Goal: Information Seeking & Learning: Compare options

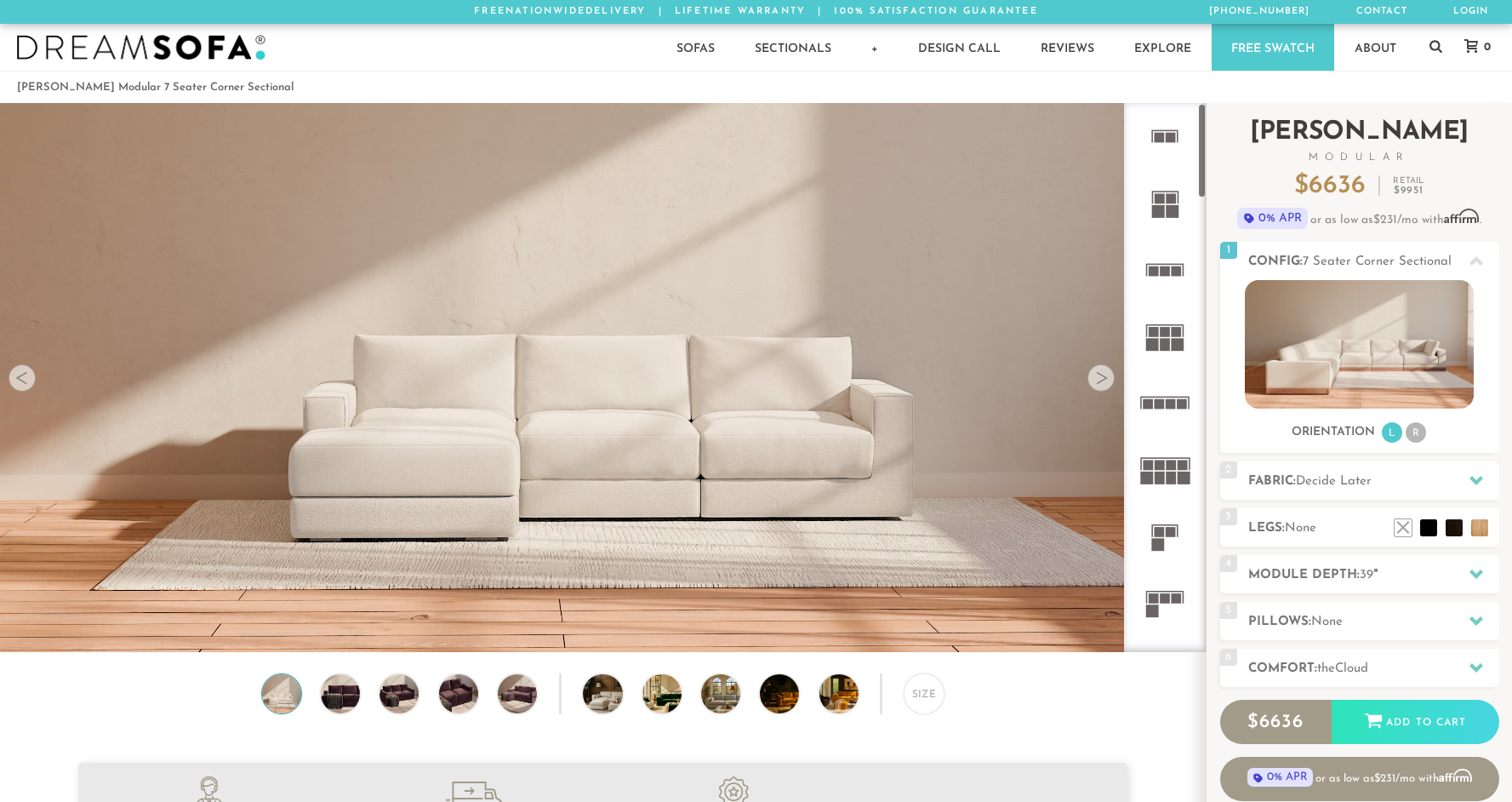
scroll to position [19564, 1499]
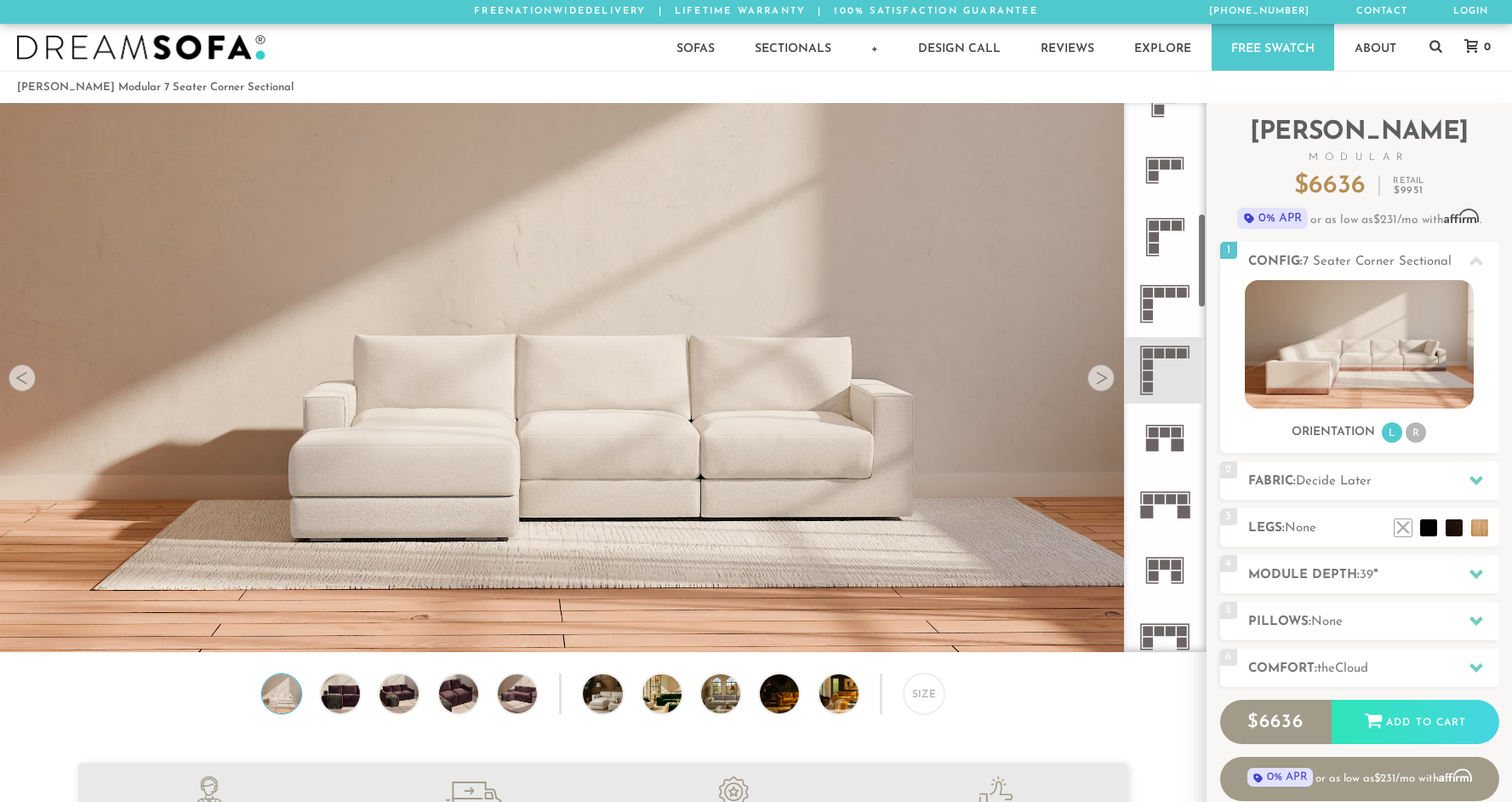
scroll to position [637, 0]
drag, startPoint x: 1204, startPoint y: 251, endPoint x: 1203, endPoint y: 262, distance: 11.0
click at [1203, 262] on div at bounding box center [1165, 377] width 83 height 549
click at [1146, 362] on rect at bounding box center [1149, 359] width 11 height 11
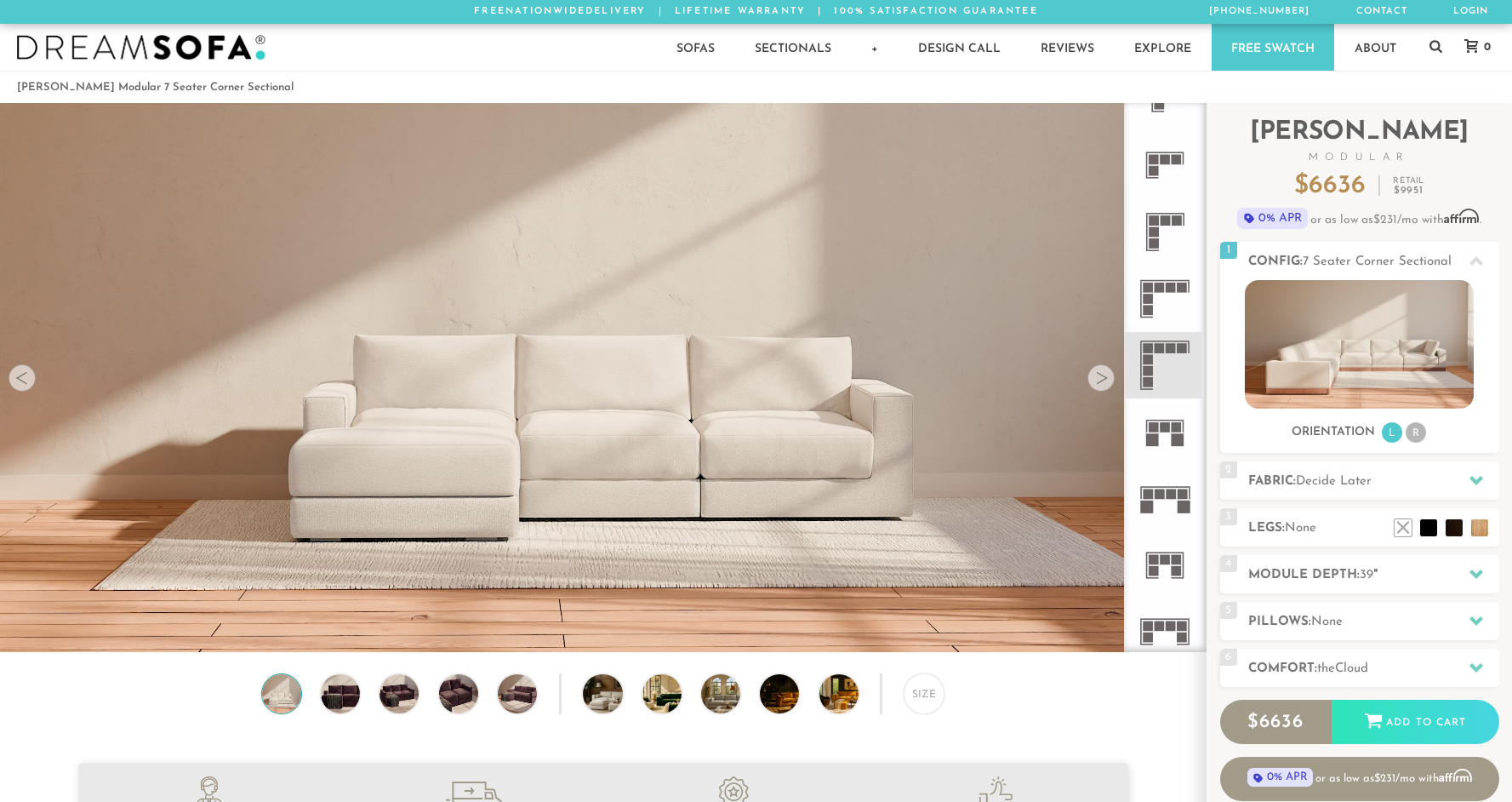
click at [1146, 305] on rect at bounding box center [1149, 309] width 11 height 11
click at [1152, 363] on rect at bounding box center [1149, 359] width 11 height 11
click at [1412, 435] on li "R" at bounding box center [1416, 431] width 20 height 20
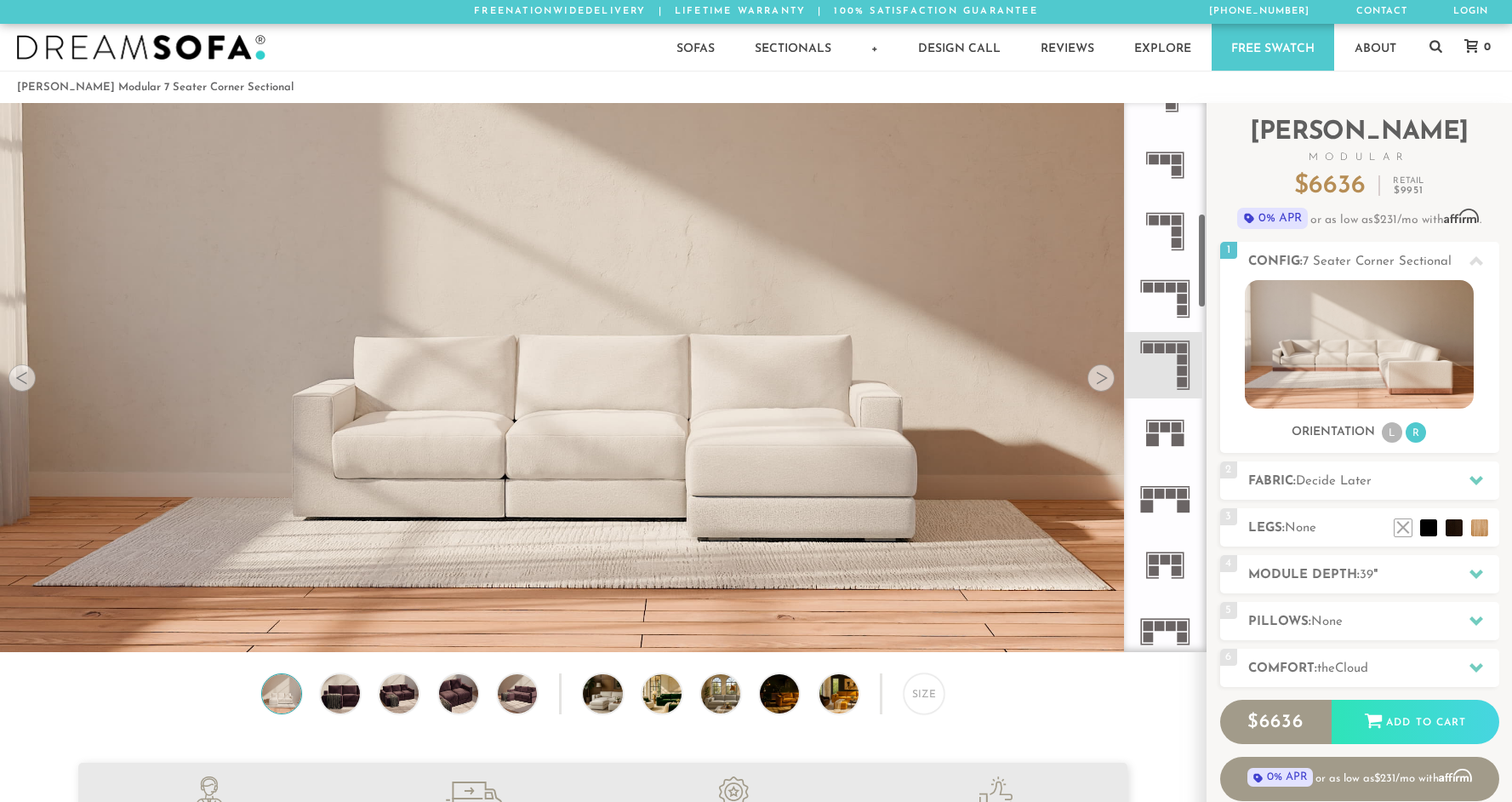
click at [1172, 370] on icon at bounding box center [1164, 365] width 66 height 66
click at [1095, 380] on div at bounding box center [1101, 377] width 27 height 27
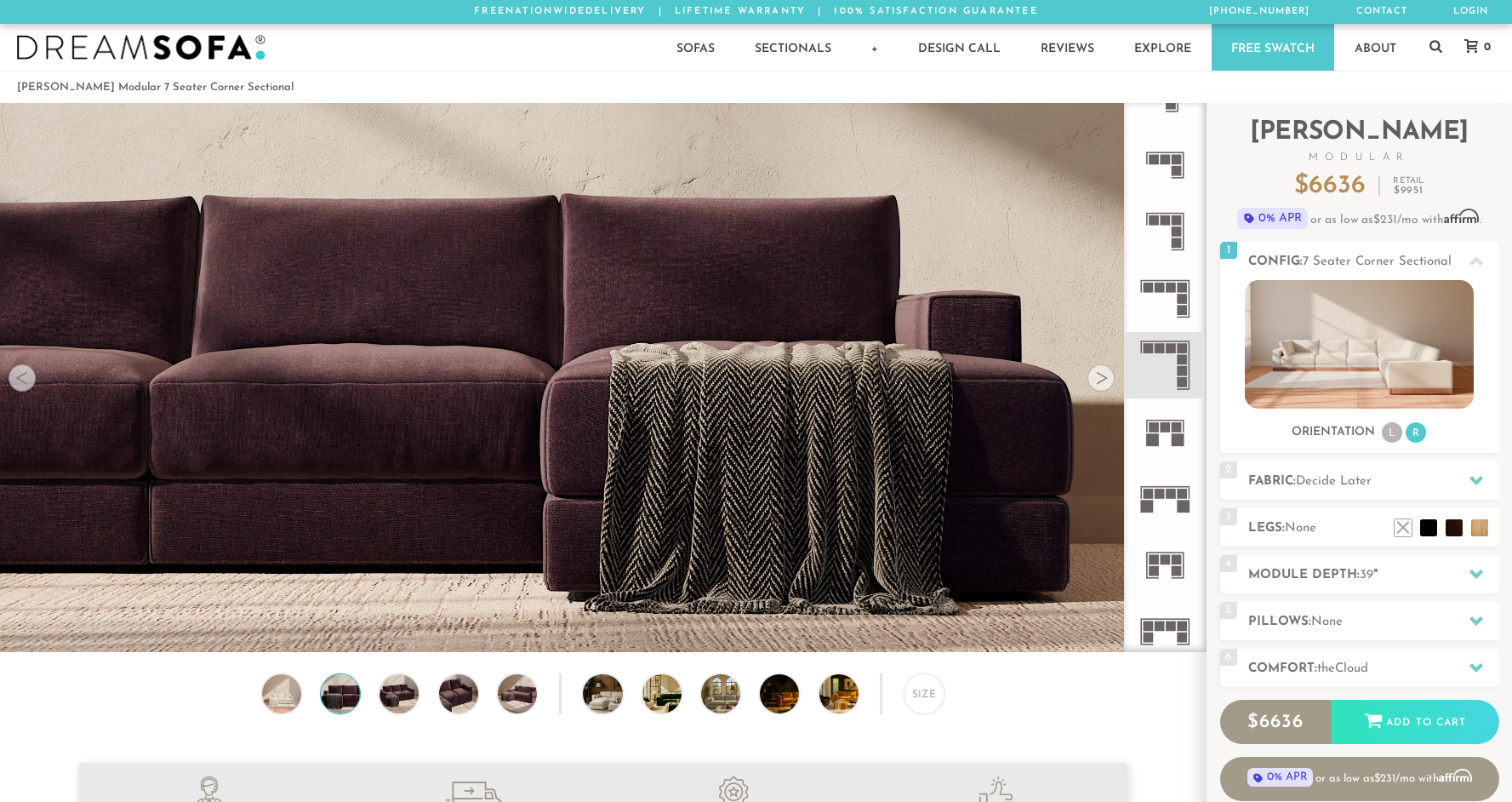
click at [1095, 380] on div at bounding box center [1101, 377] width 27 height 27
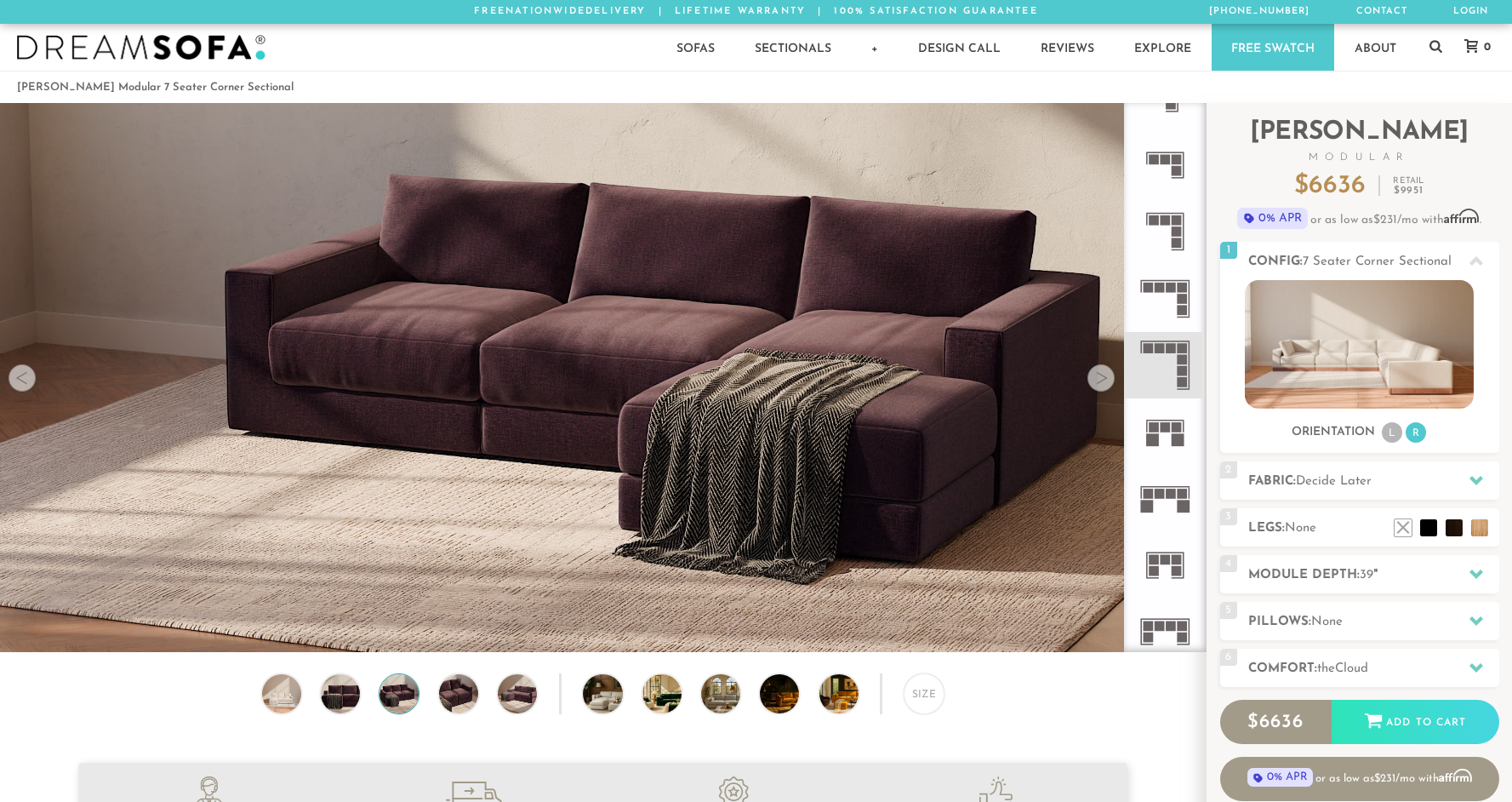
click at [1095, 380] on div at bounding box center [1101, 377] width 27 height 27
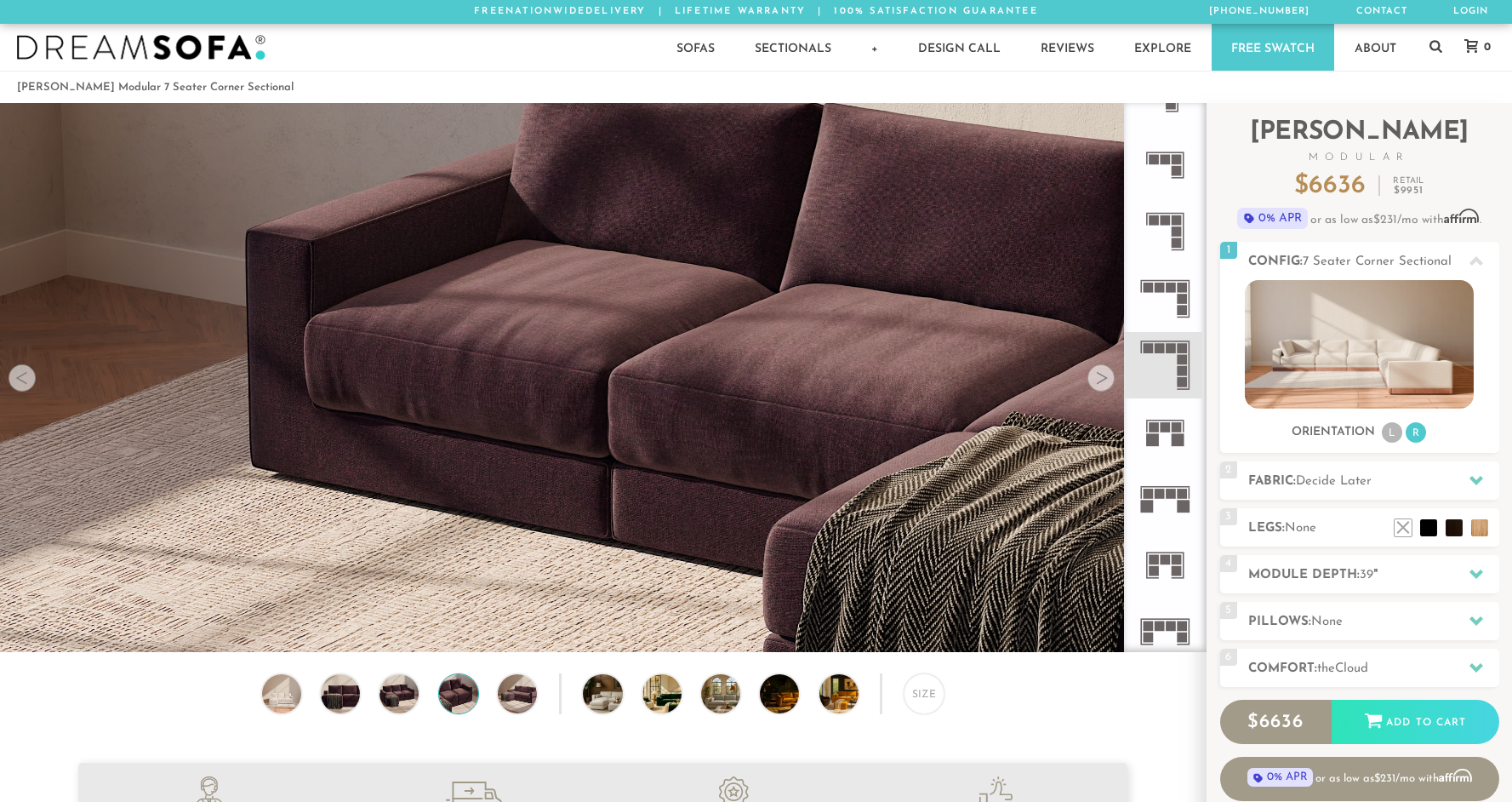
click at [1095, 380] on div at bounding box center [1101, 377] width 27 height 27
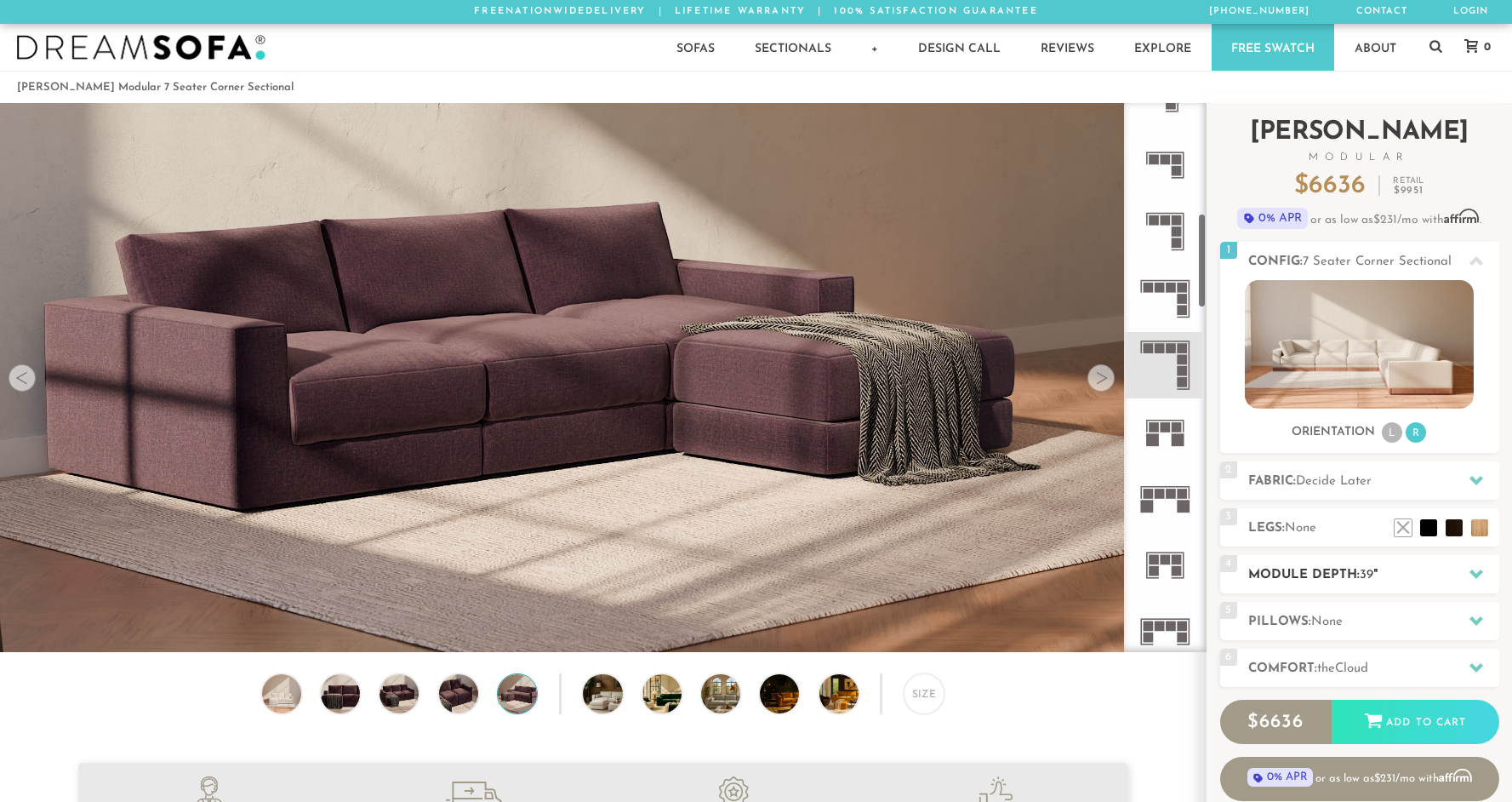
click at [1405, 574] on h2 "Module Depth: 39 "" at bounding box center [1374, 575] width 251 height 19
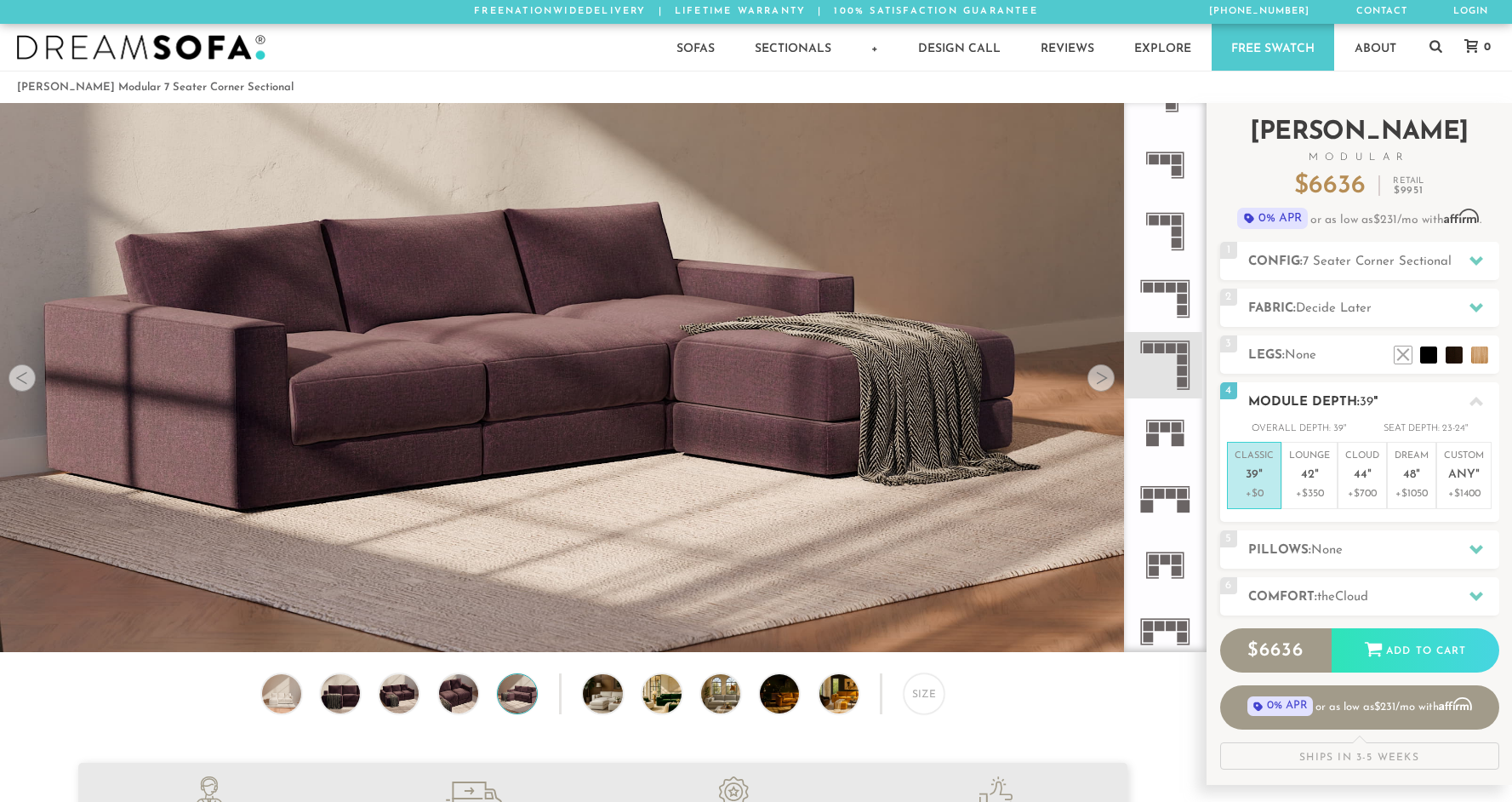
click at [1461, 401] on div at bounding box center [1476, 401] width 36 height 35
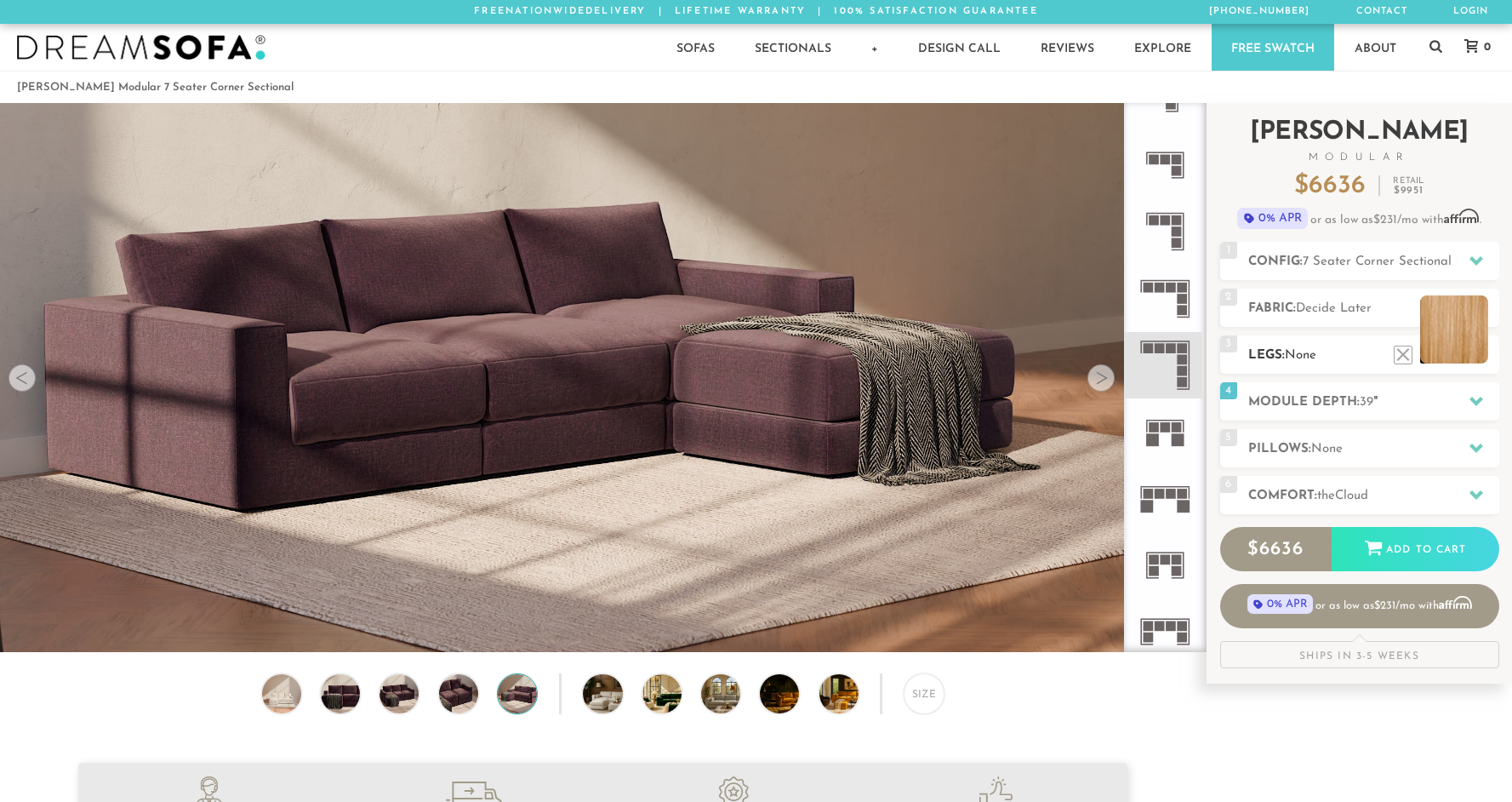
click at [1475, 352] on li at bounding box center [1454, 329] width 68 height 68
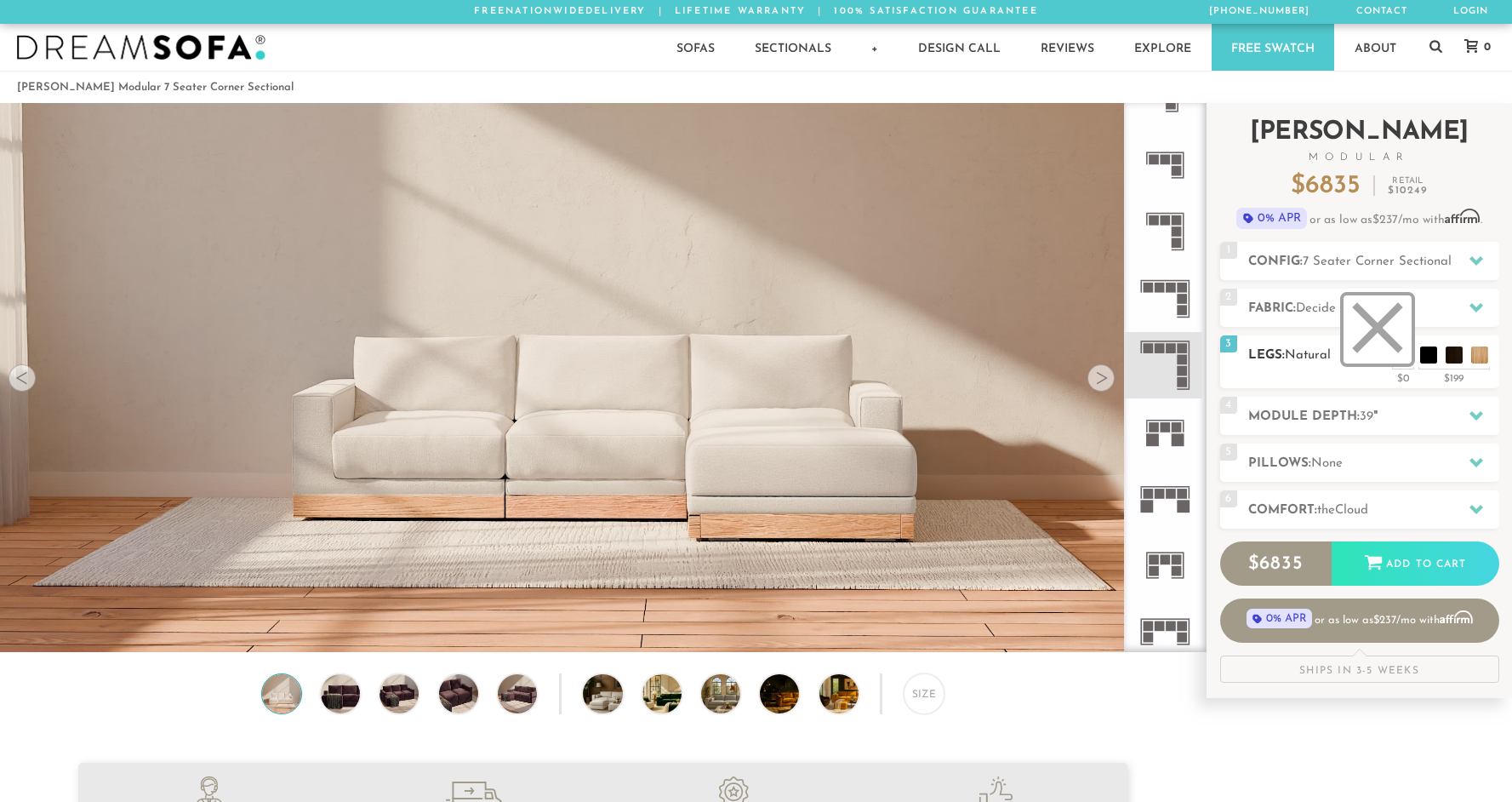
click at [1396, 354] on li at bounding box center [1377, 329] width 68 height 68
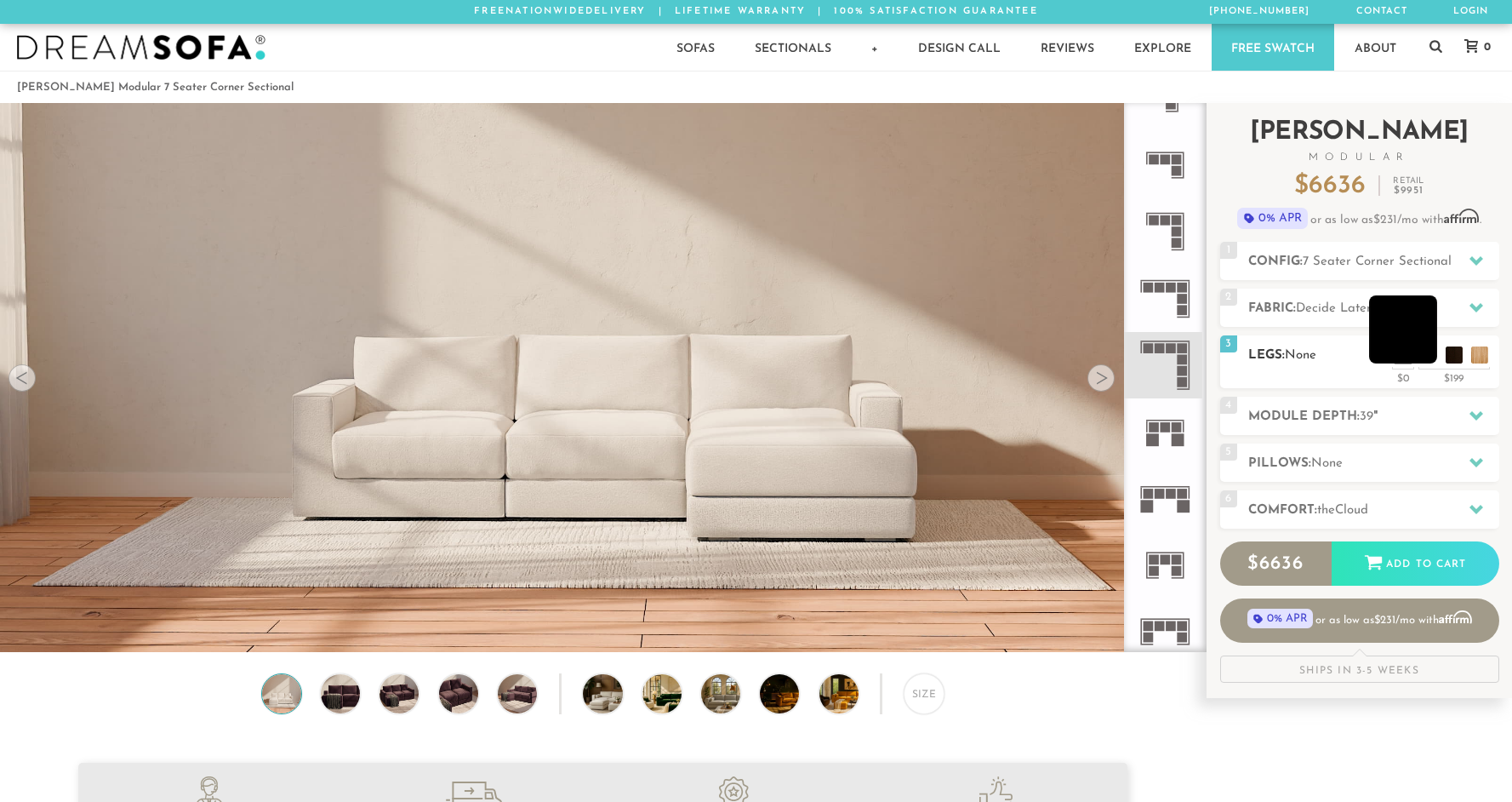
click at [1433, 351] on li at bounding box center [1403, 329] width 68 height 68
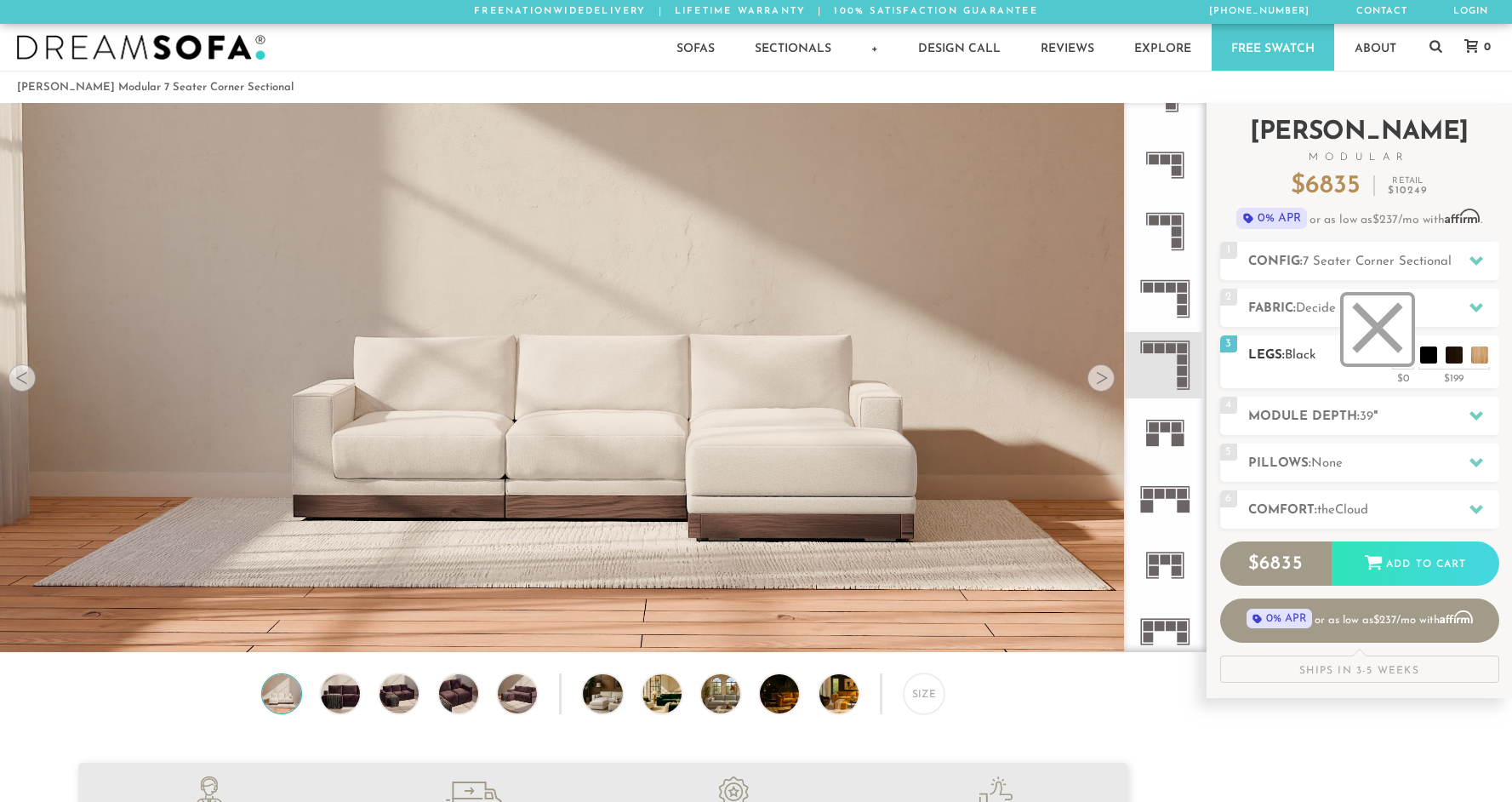
click at [1398, 351] on li at bounding box center [1377, 329] width 68 height 68
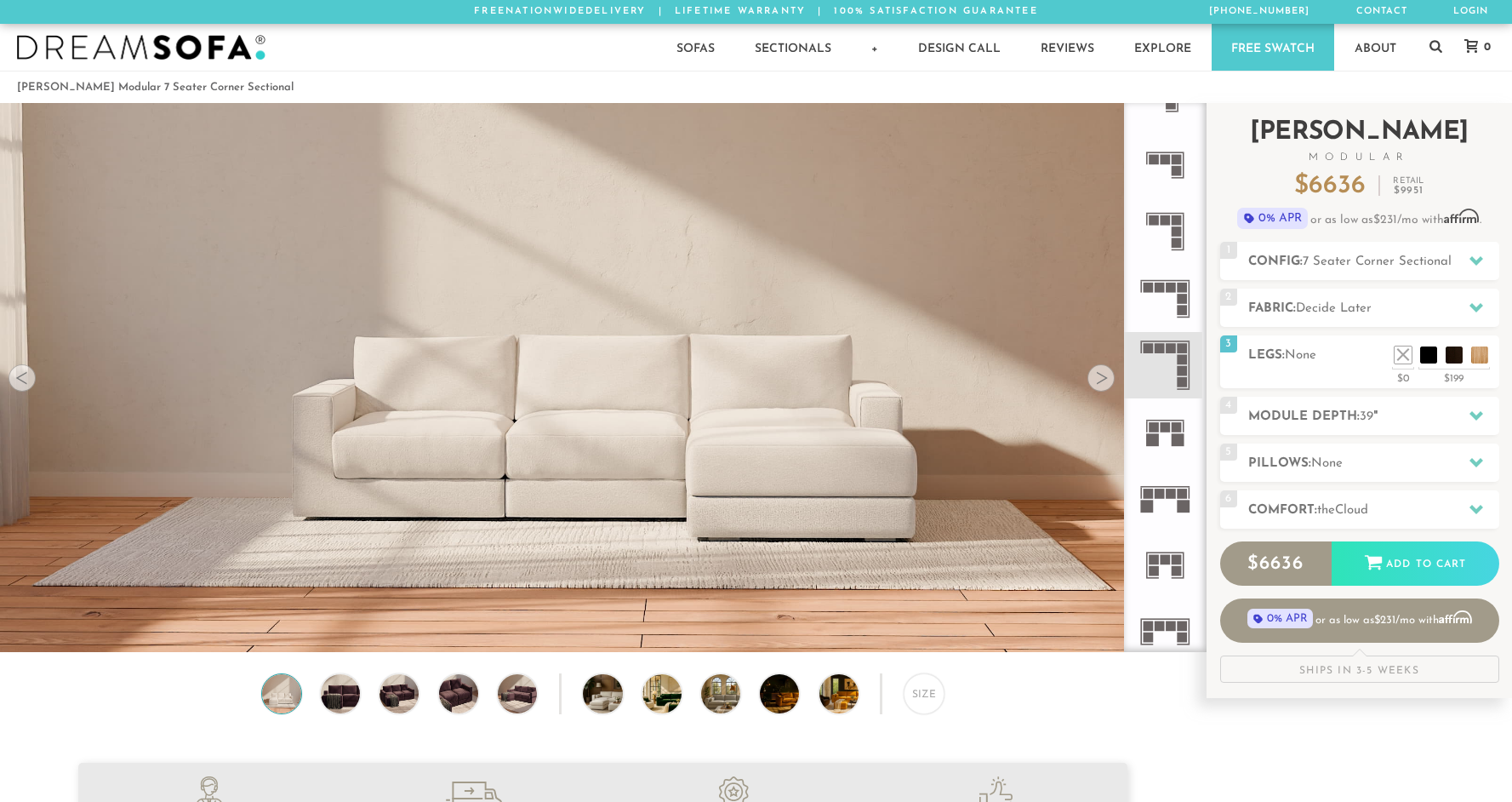
click at [1505, 307] on div "Introducing [PERSON_NAME] Modular $ 6636 Retail $ 9951 $ 6636 Retail $ 9951 0% …" at bounding box center [1359, 393] width 305 height 580
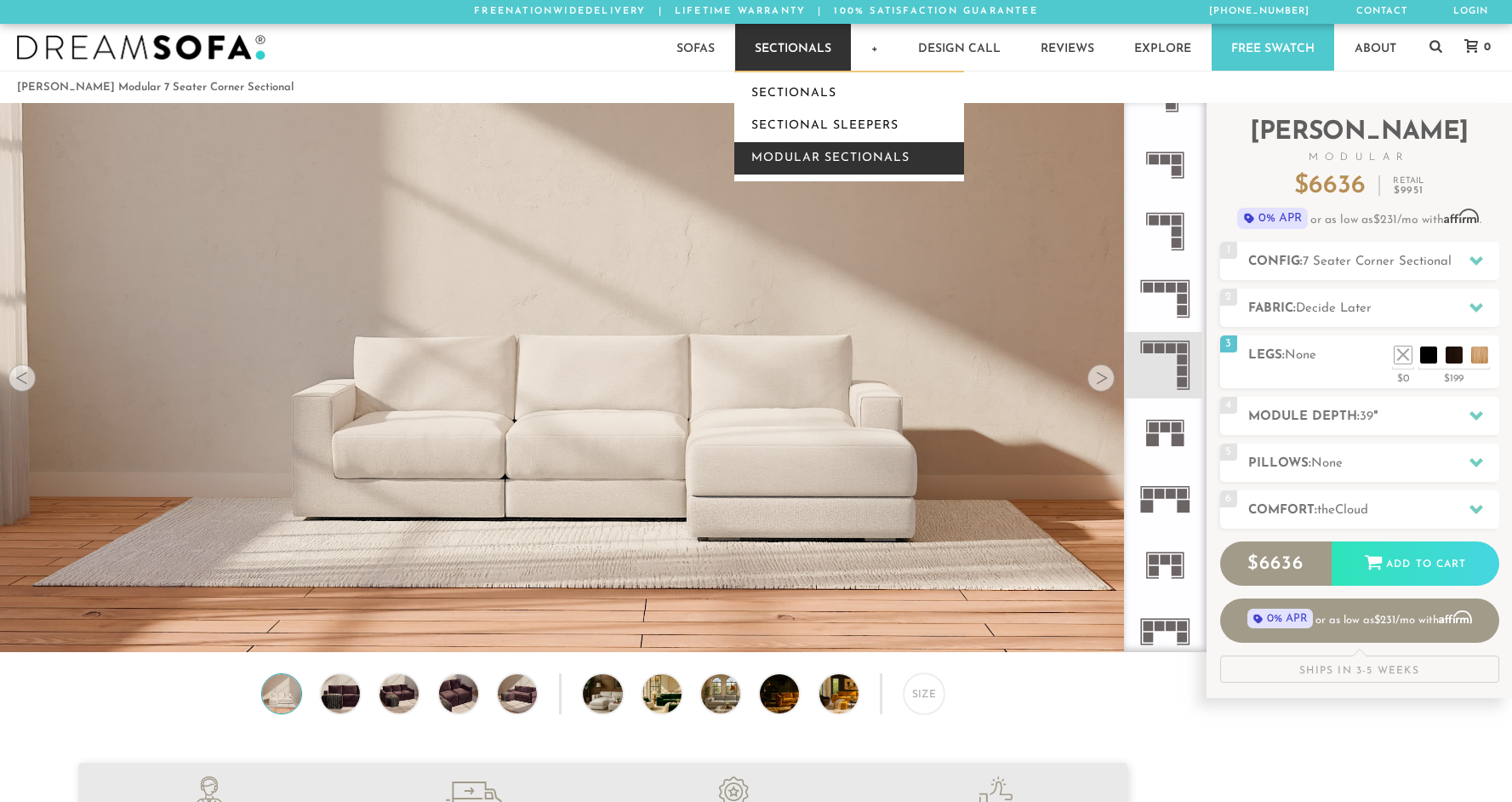
click at [781, 148] on link "Modular Sectionals" at bounding box center [849, 159] width 230 height 33
